Goal: Task Accomplishment & Management: Manage account settings

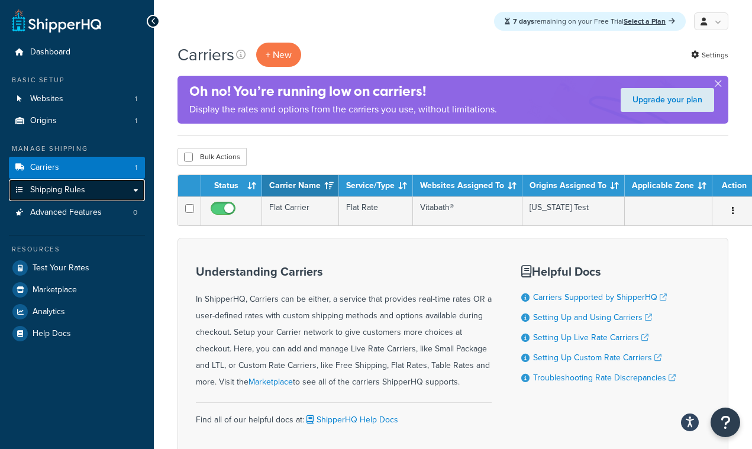
click at [104, 193] on link "Shipping Rules" at bounding box center [77, 190] width 136 height 22
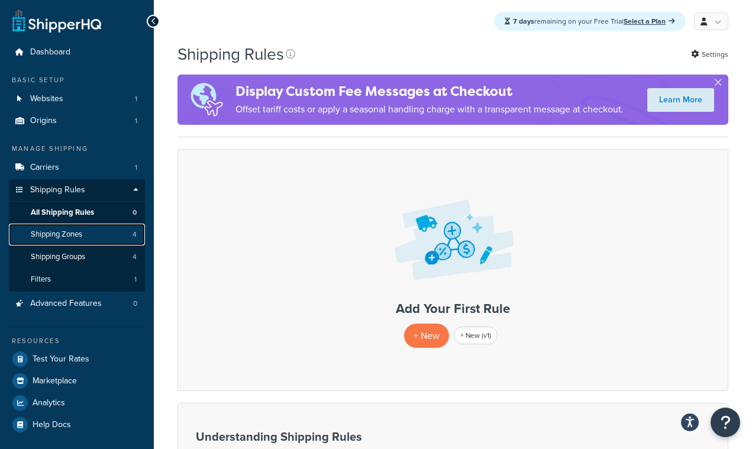
click at [96, 235] on link "Shipping Zones 4" at bounding box center [77, 235] width 136 height 22
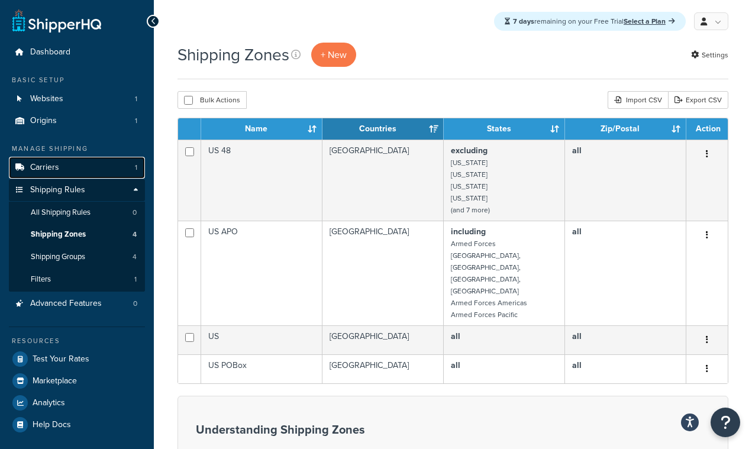
click at [59, 170] on link "Carriers 1" at bounding box center [77, 168] width 136 height 22
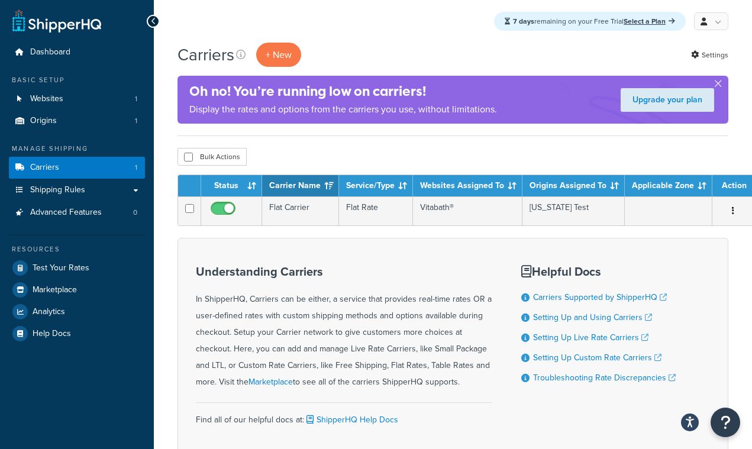
click at [535, 21] on div "7 days remaining on your Free Trial Select a Plan" at bounding box center [590, 21] width 192 height 19
click at [519, 21] on strong "7 days" at bounding box center [523, 21] width 21 height 11
click at [514, 21] on strong "7 days" at bounding box center [523, 21] width 21 height 11
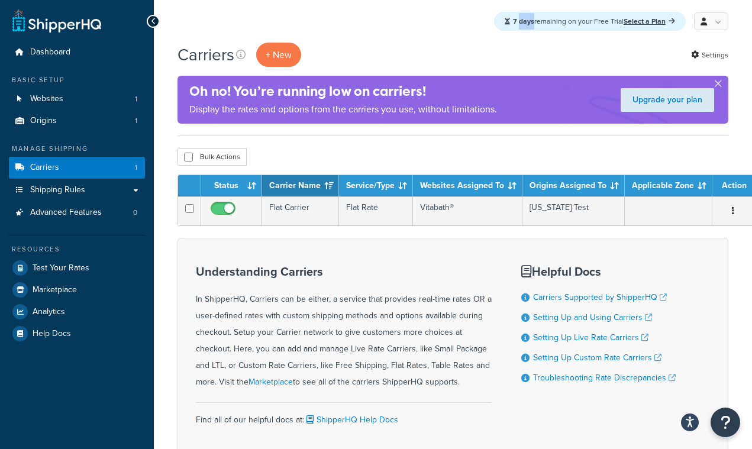
click at [514, 21] on strong "7 days" at bounding box center [523, 21] width 21 height 11
click at [513, 24] on strong "7 days" at bounding box center [523, 21] width 21 height 11
click at [551, 28] on div "7 days remaining on your Free Trial Select a Plan" at bounding box center [590, 21] width 192 height 19
click at [553, 18] on div "7 days remaining on your Free Trial Select a Plan" at bounding box center [590, 21] width 192 height 19
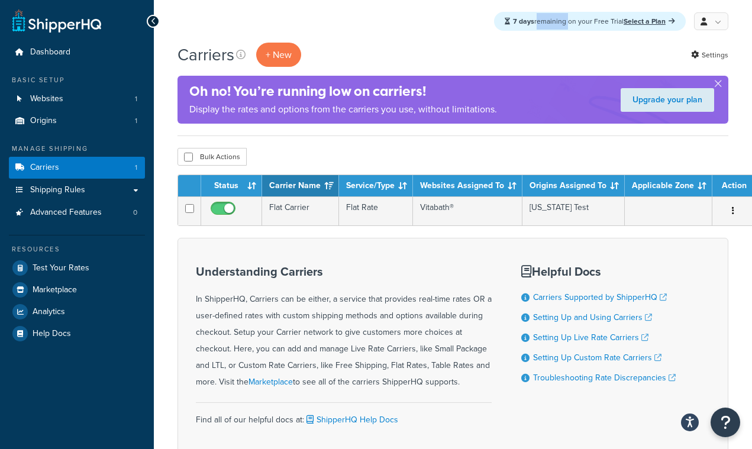
click at [553, 18] on div "7 days remaining on your Free Trial Select a Plan" at bounding box center [590, 21] width 192 height 19
click at [553, 34] on div "7 days remaining on your Free Trial Select a Plan My Profile Billing Global Set…" at bounding box center [453, 21] width 599 height 43
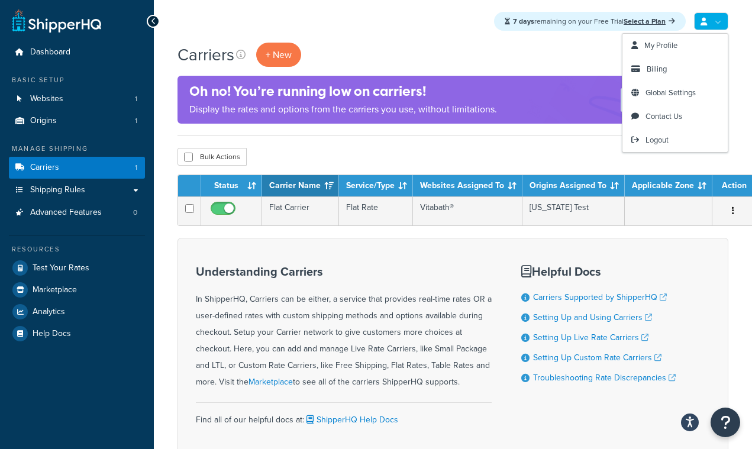
click at [707, 16] on link at bounding box center [711, 21] width 34 height 18
click at [662, 70] on span "Billing" at bounding box center [657, 68] width 20 height 11
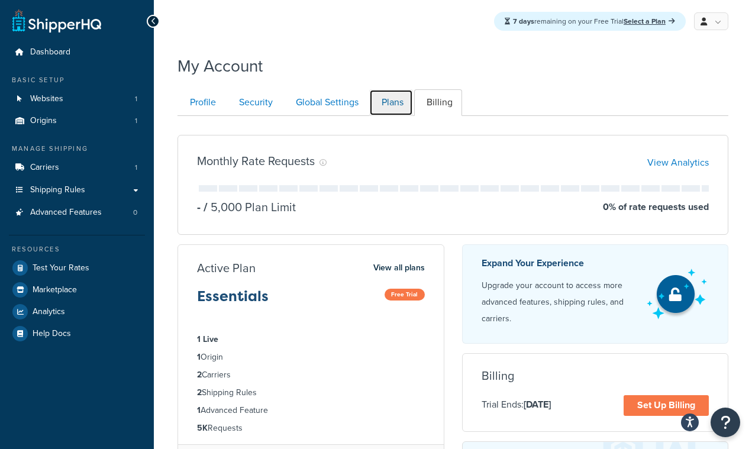
click at [395, 104] on link "Plans" at bounding box center [391, 102] width 44 height 27
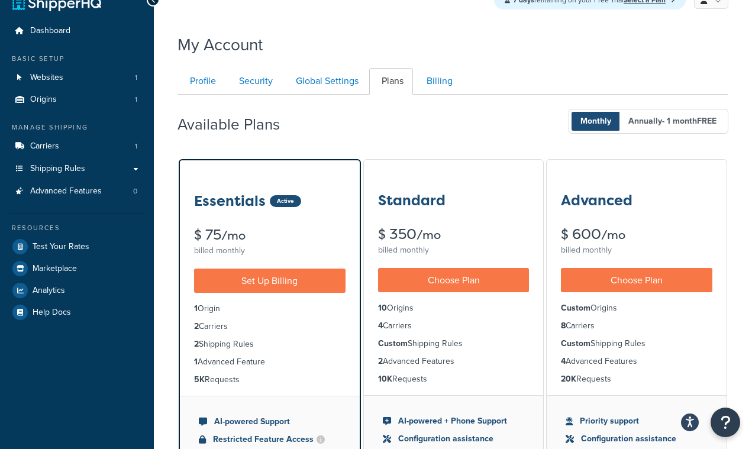
scroll to position [1, 0]
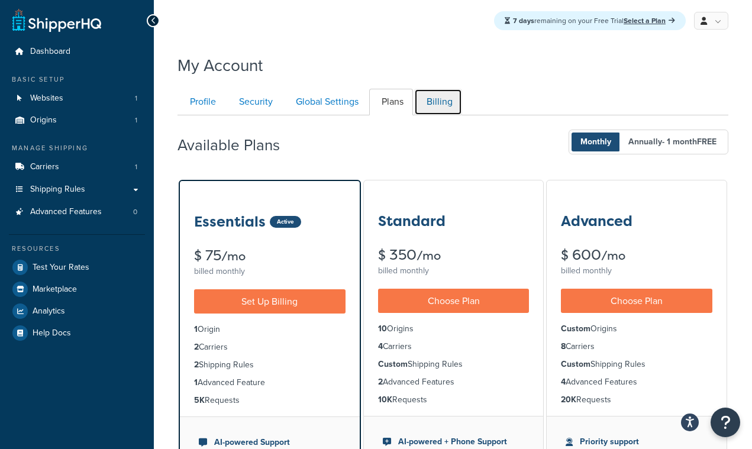
click at [433, 105] on link "Billing" at bounding box center [438, 102] width 48 height 27
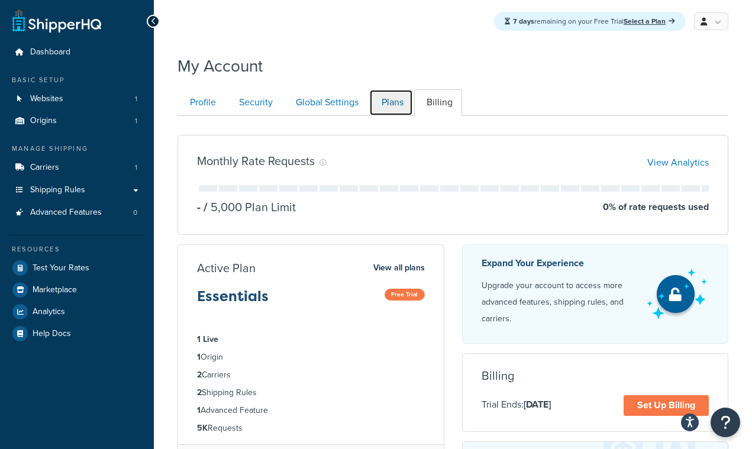
click at [398, 102] on link "Plans" at bounding box center [391, 102] width 44 height 27
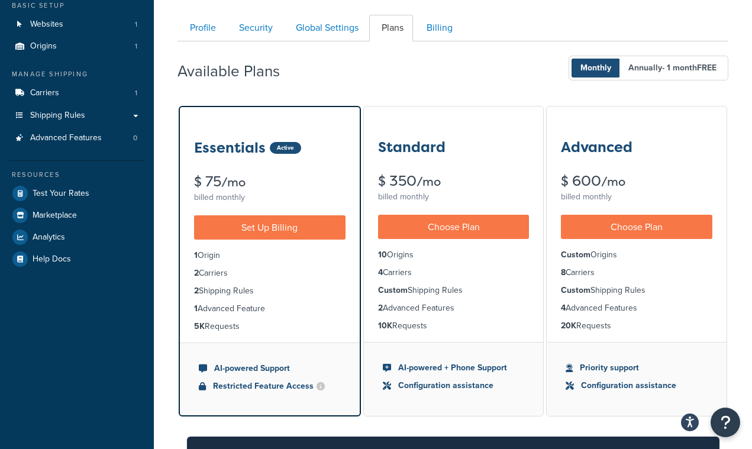
scroll to position [80, 0]
